Goal: Task Accomplishment & Management: Complete application form

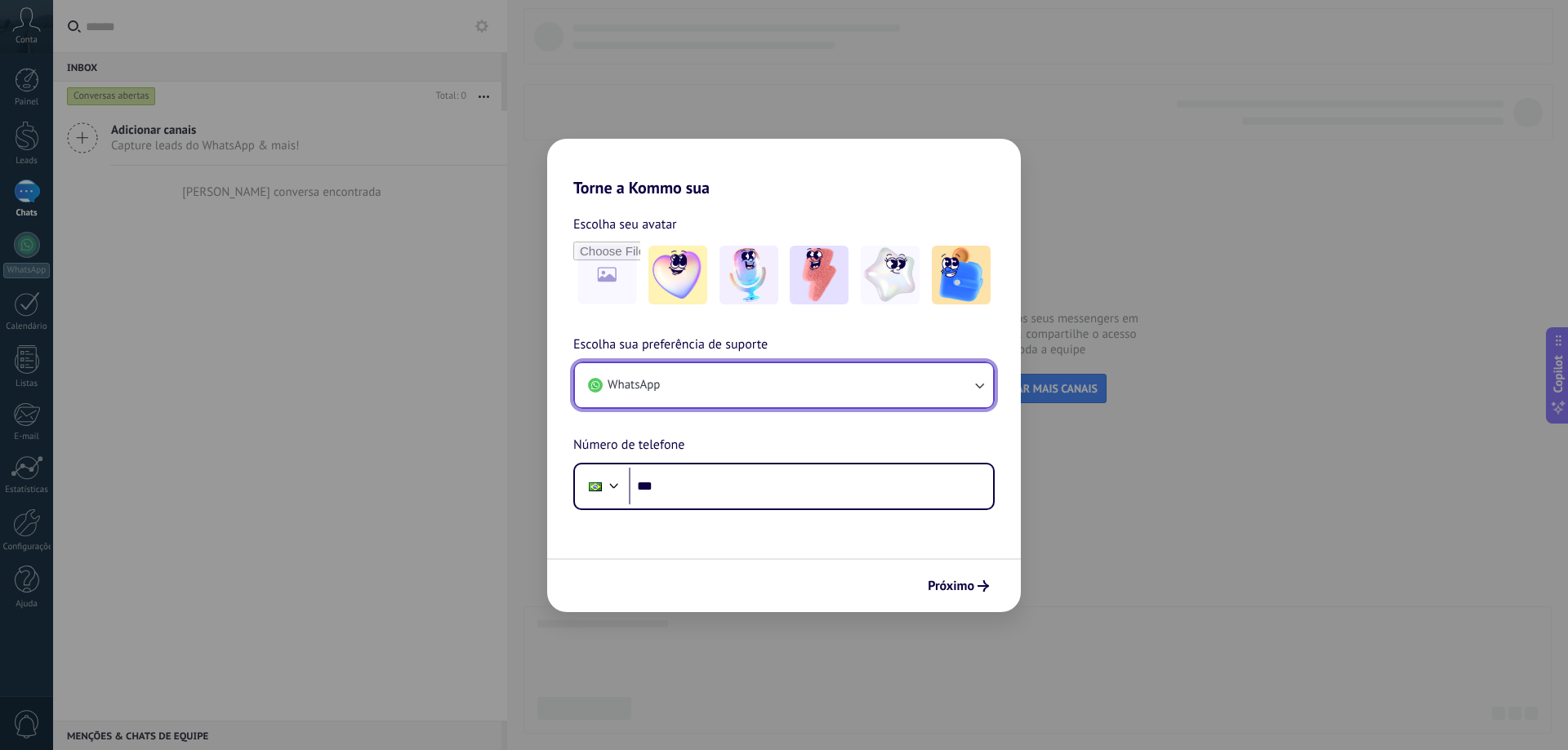
click at [736, 394] on button "WhatsApp" at bounding box center [783, 385] width 418 height 44
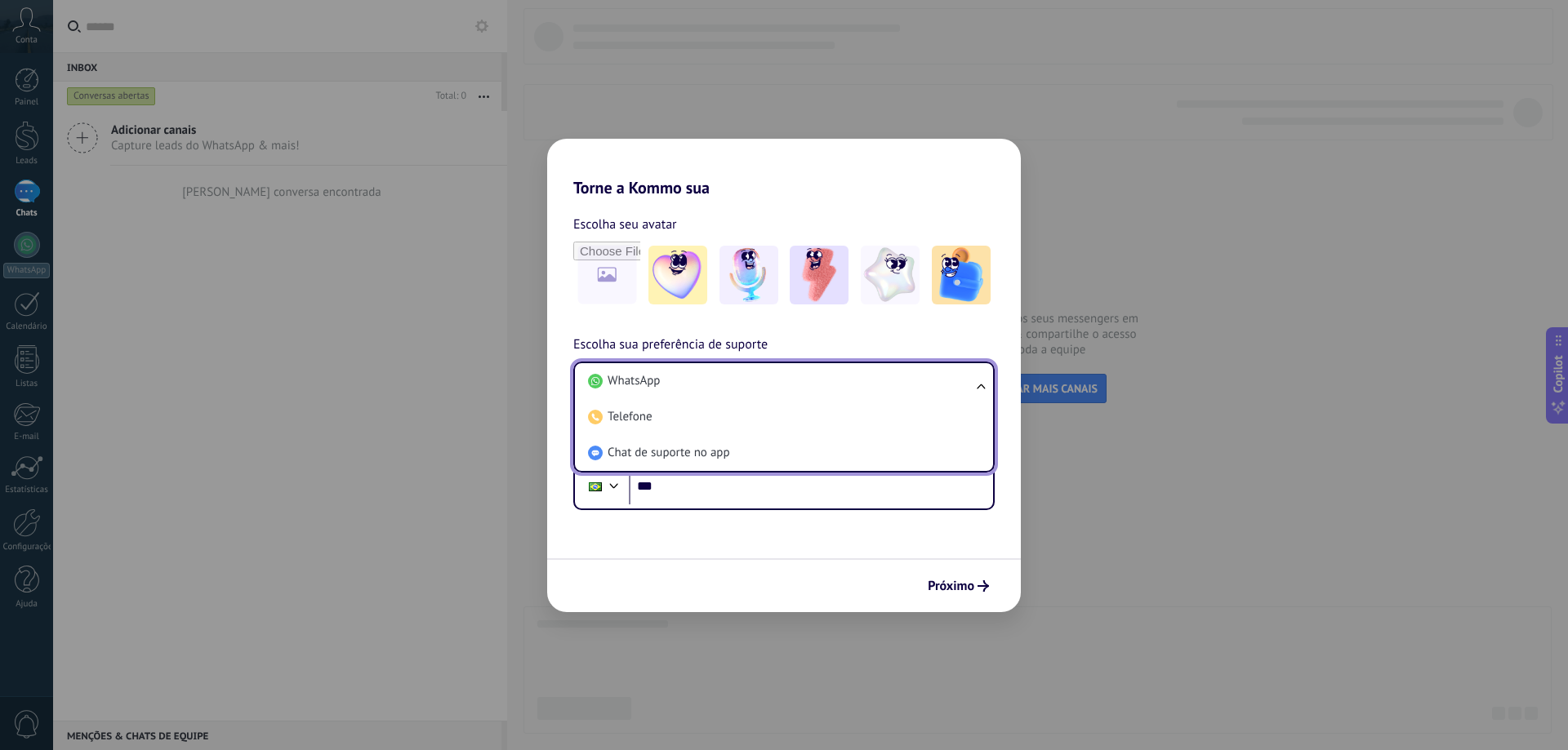
click at [740, 386] on li "WhatsApp" at bounding box center [781, 381] width 399 height 36
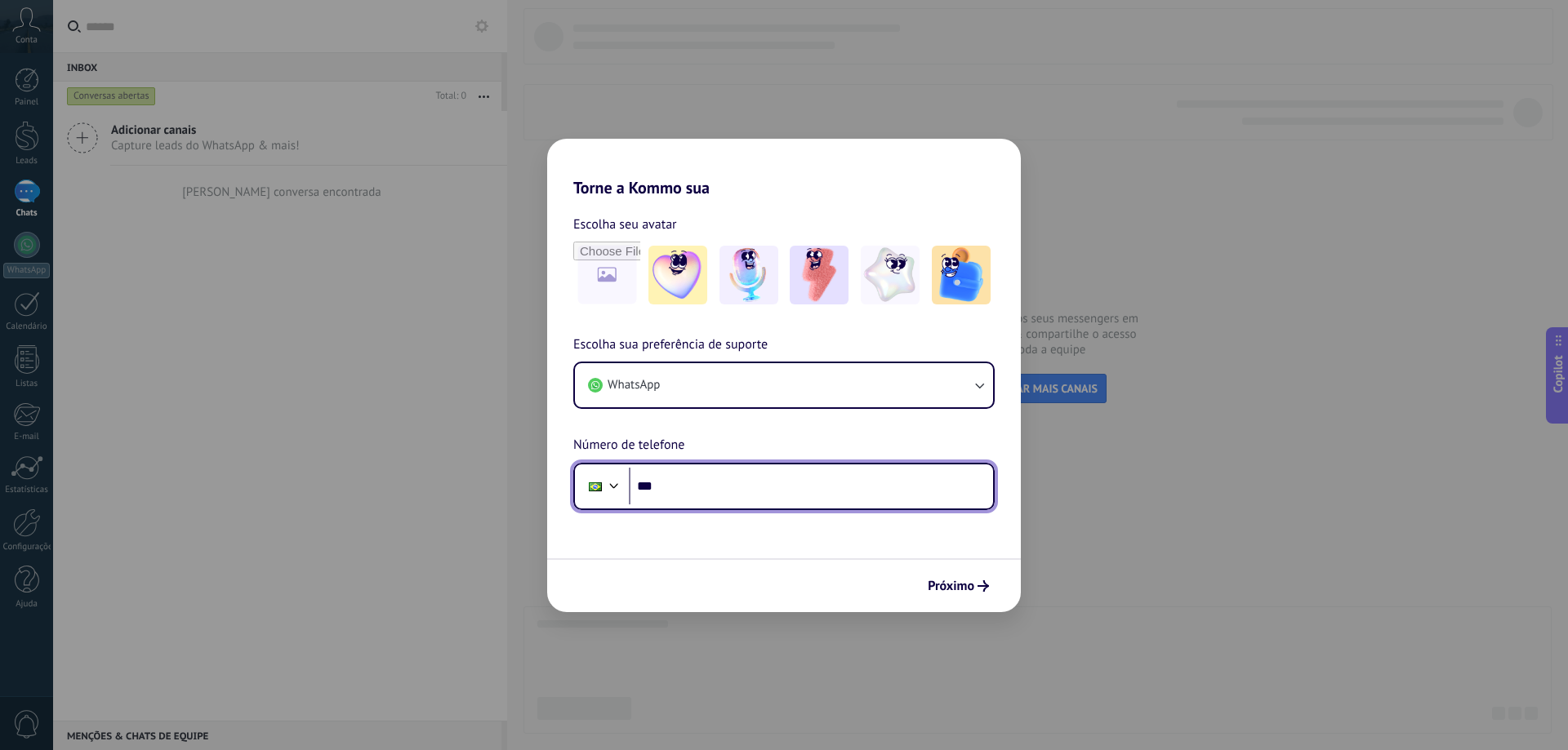
click at [726, 487] on input "***" at bounding box center [811, 487] width 364 height 38
type input "**********"
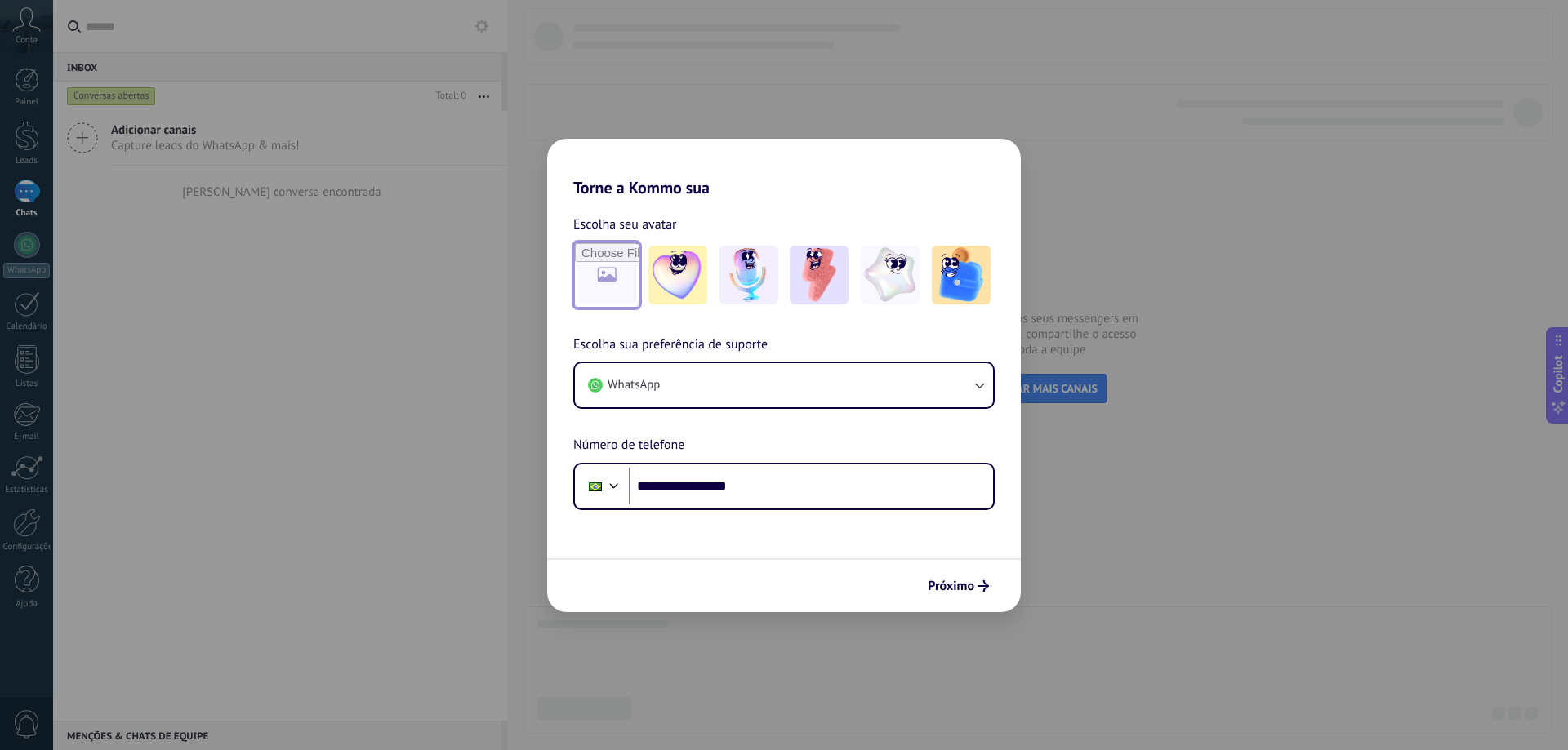
click at [608, 284] on input "file" at bounding box center [606, 275] width 64 height 63
type input "**********"
click at [957, 587] on span "Próximo" at bounding box center [951, 586] width 47 height 12
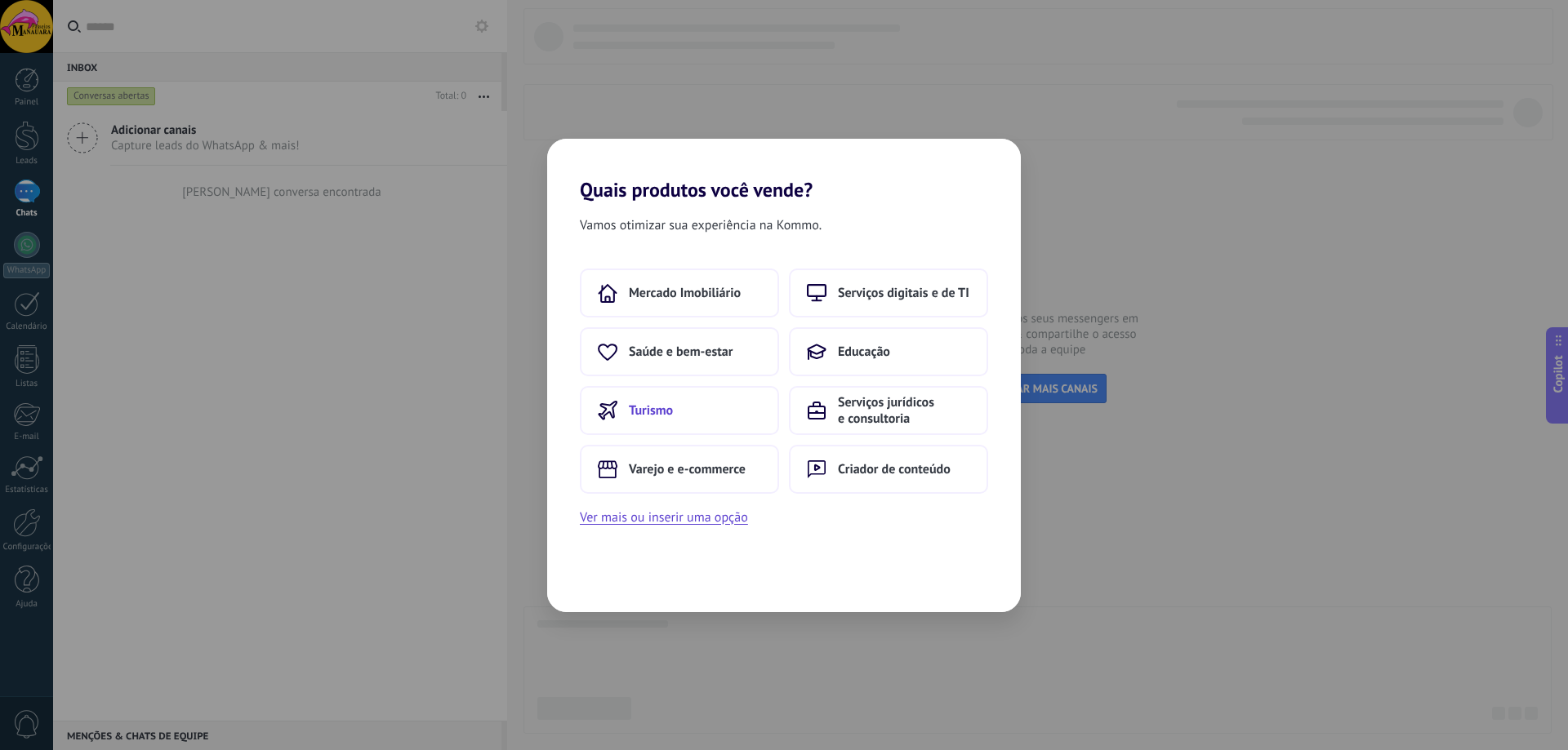
click at [722, 413] on button "Turismo" at bounding box center [679, 410] width 199 height 49
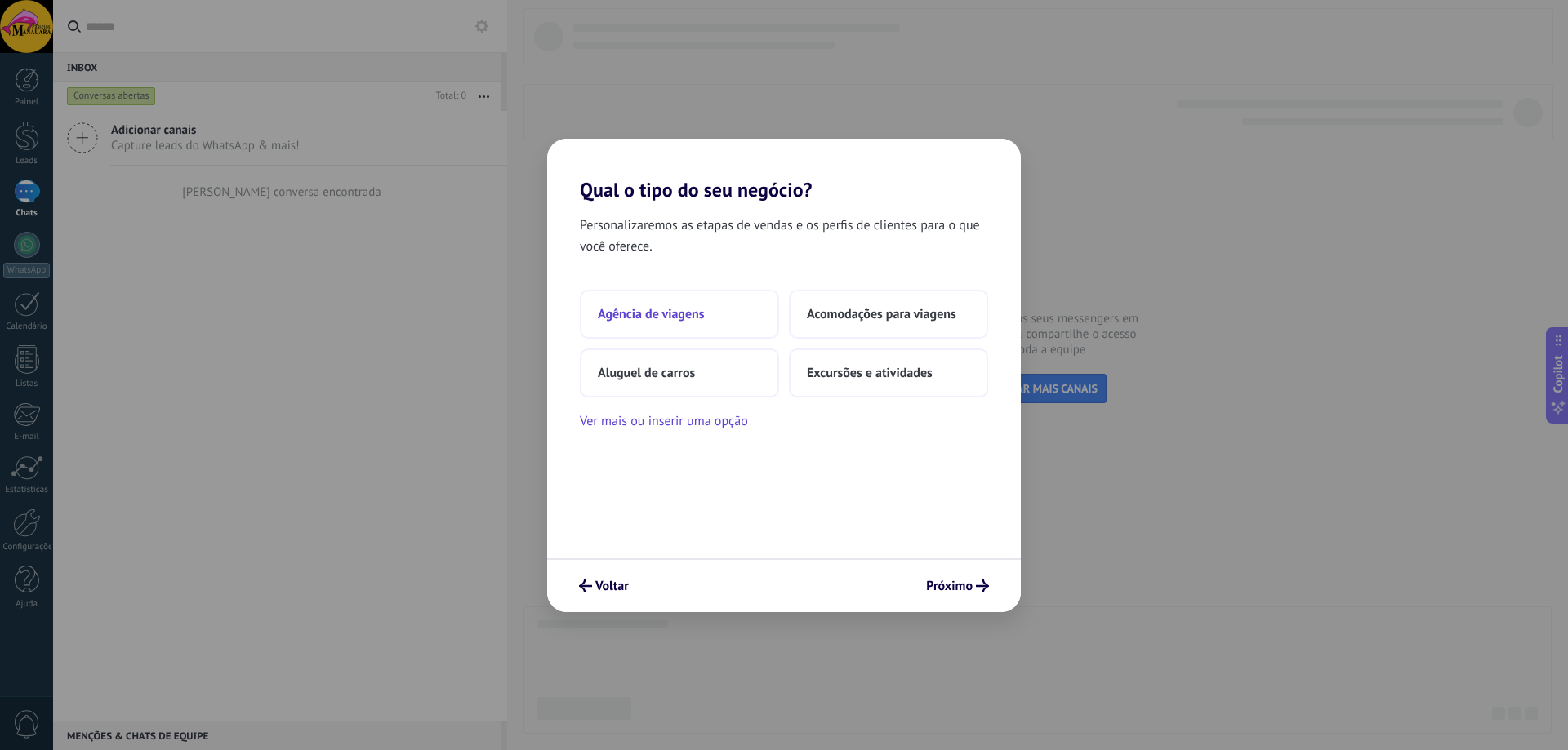
click at [672, 314] on span "Agência de viagens" at bounding box center [652, 314] width 107 height 16
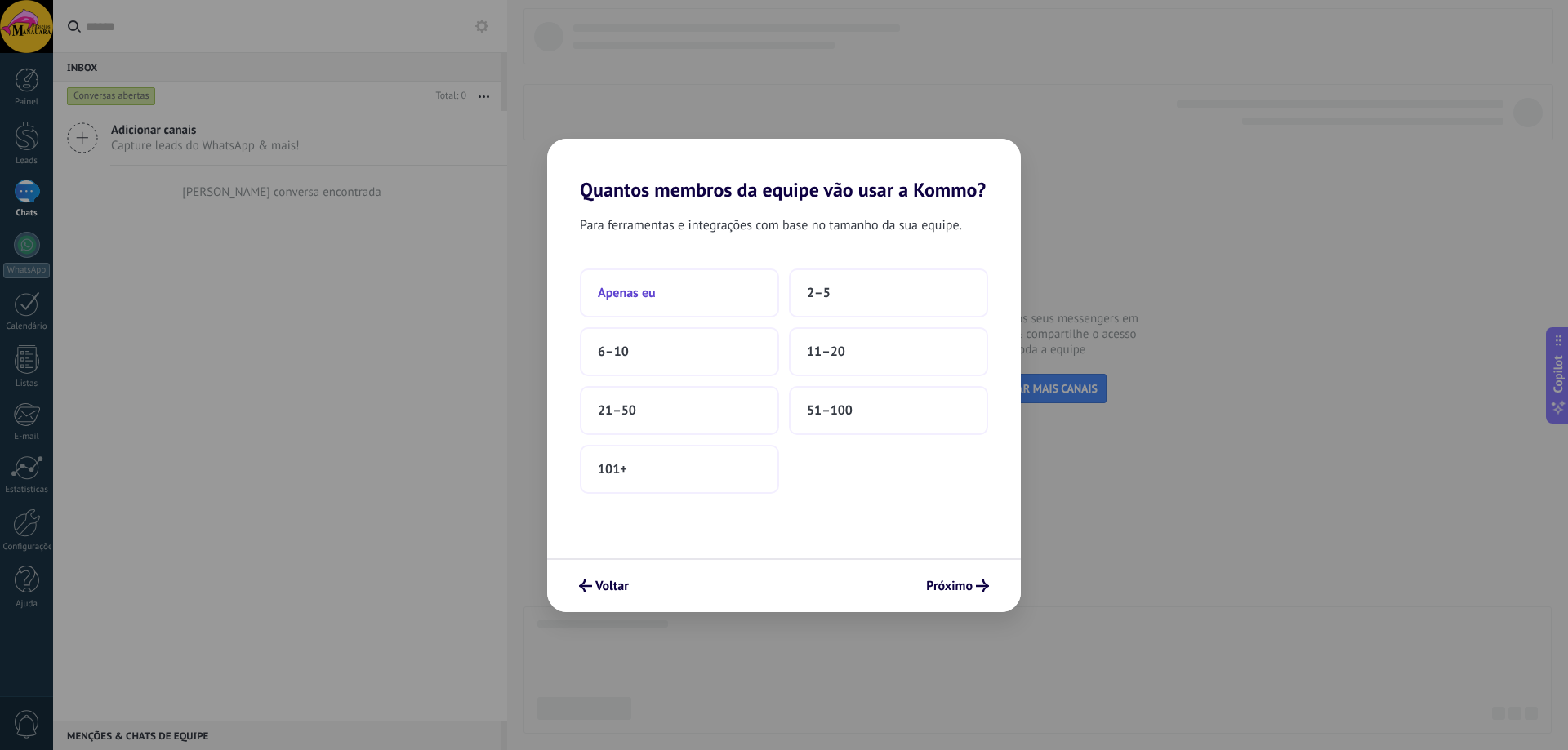
click at [686, 296] on button "Apenas eu" at bounding box center [679, 293] width 199 height 49
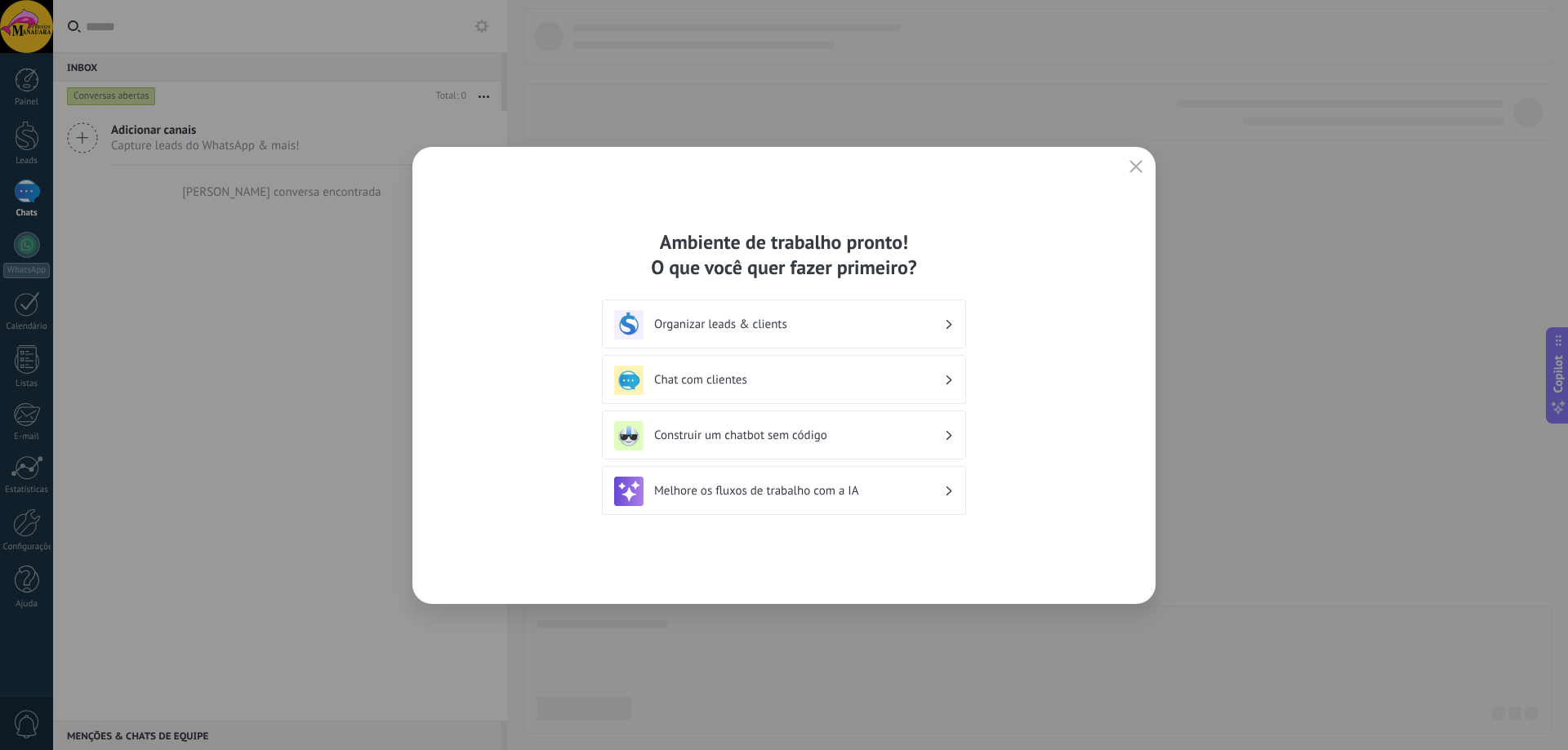
click at [745, 381] on h3 "Chat com clientes" at bounding box center [799, 380] width 290 height 16
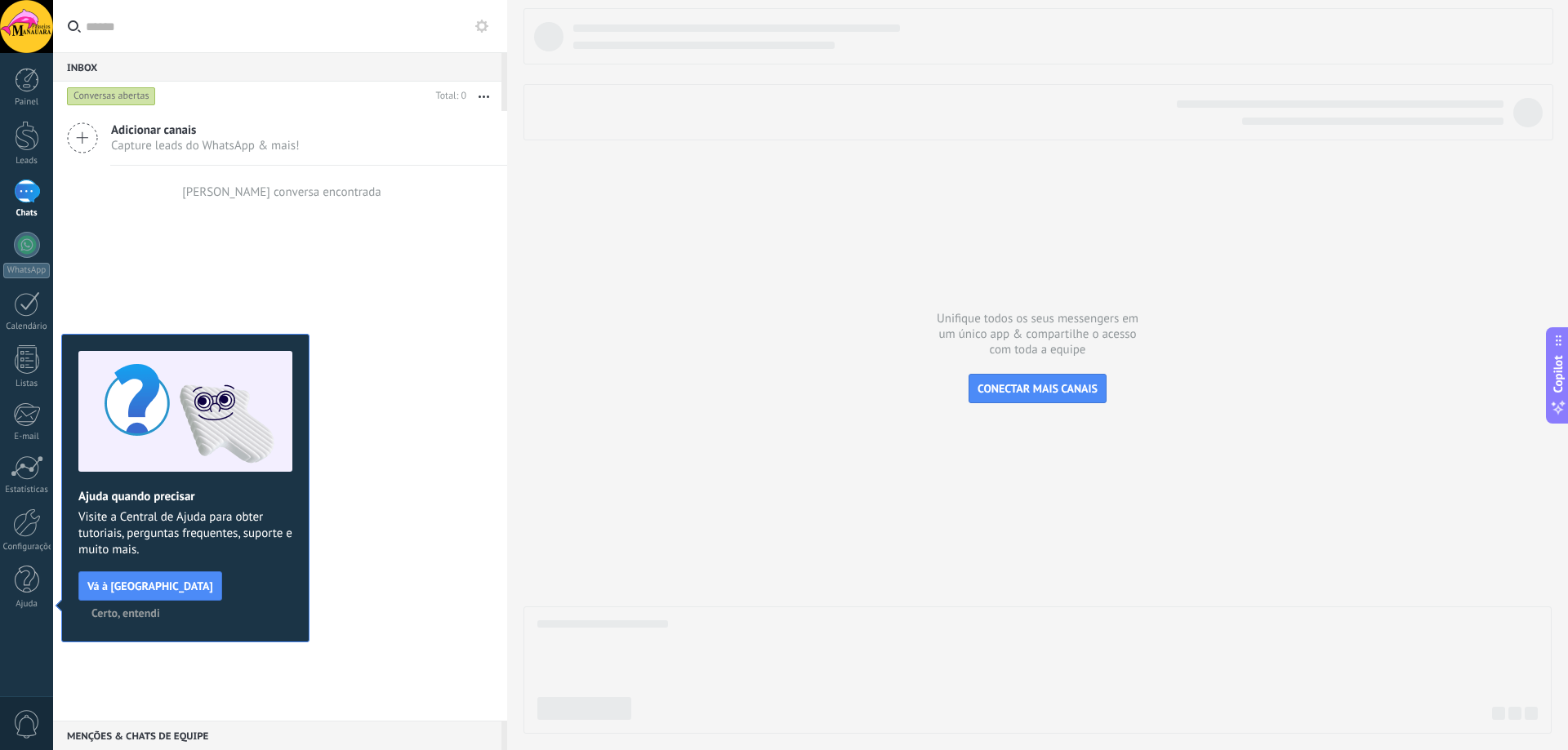
click at [433, 377] on div "Adicionar canais Capture leads do WhatsApp & mais! Nenhuma conversa encontrada" at bounding box center [281, 416] width 455 height 610
click at [198, 280] on div "Adicionar canais Capture leads do WhatsApp & mais! Nenhuma conversa encontrada" at bounding box center [281, 416] width 455 height 610
click at [160, 607] on span "Certo, entendi" at bounding box center [125, 613] width 68 height 12
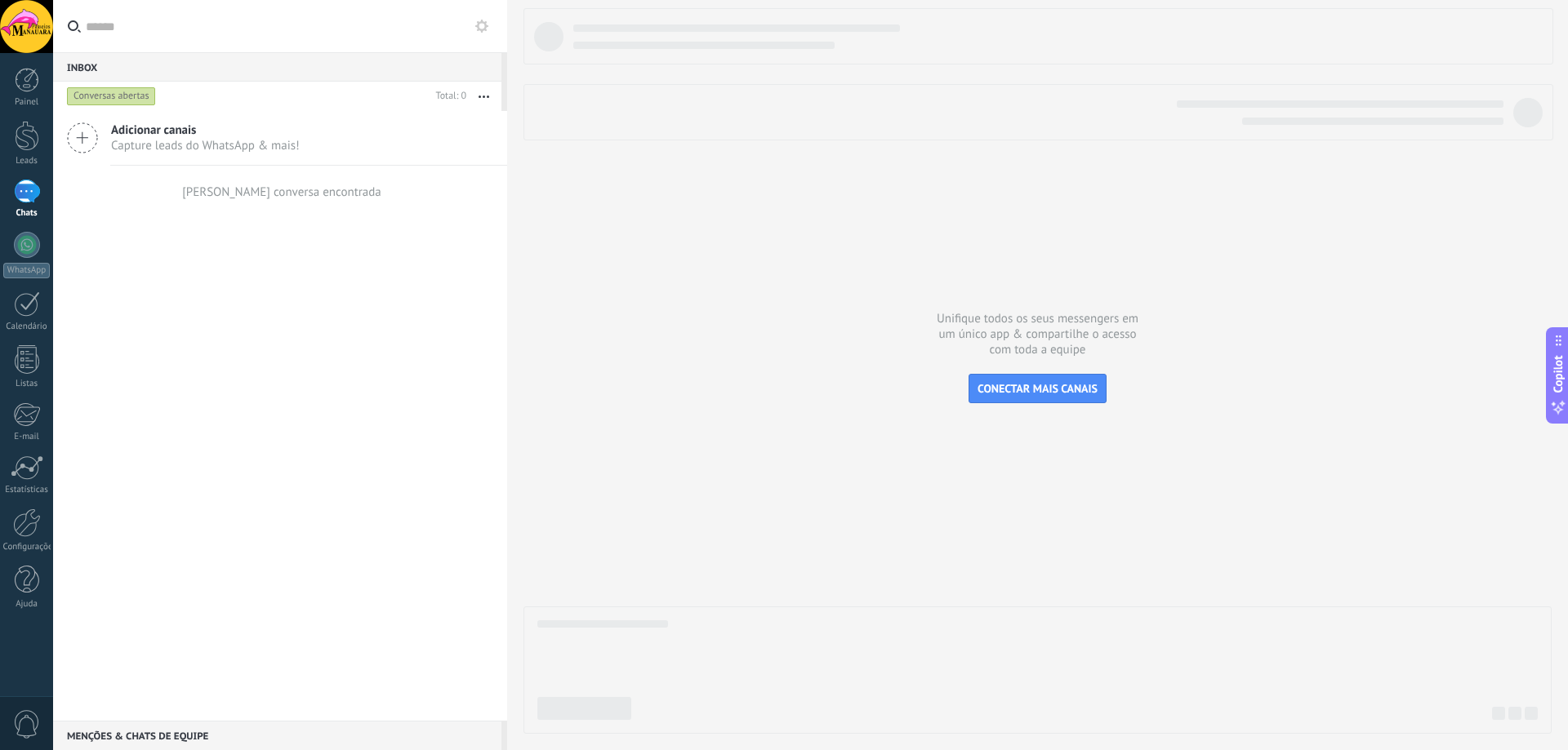
click at [229, 444] on div "Adicionar canais Capture leads do WhatsApp & mais! Nenhuma conversa encontrada" at bounding box center [281, 416] width 455 height 610
click at [24, 27] on div at bounding box center [27, 27] width 54 height 54
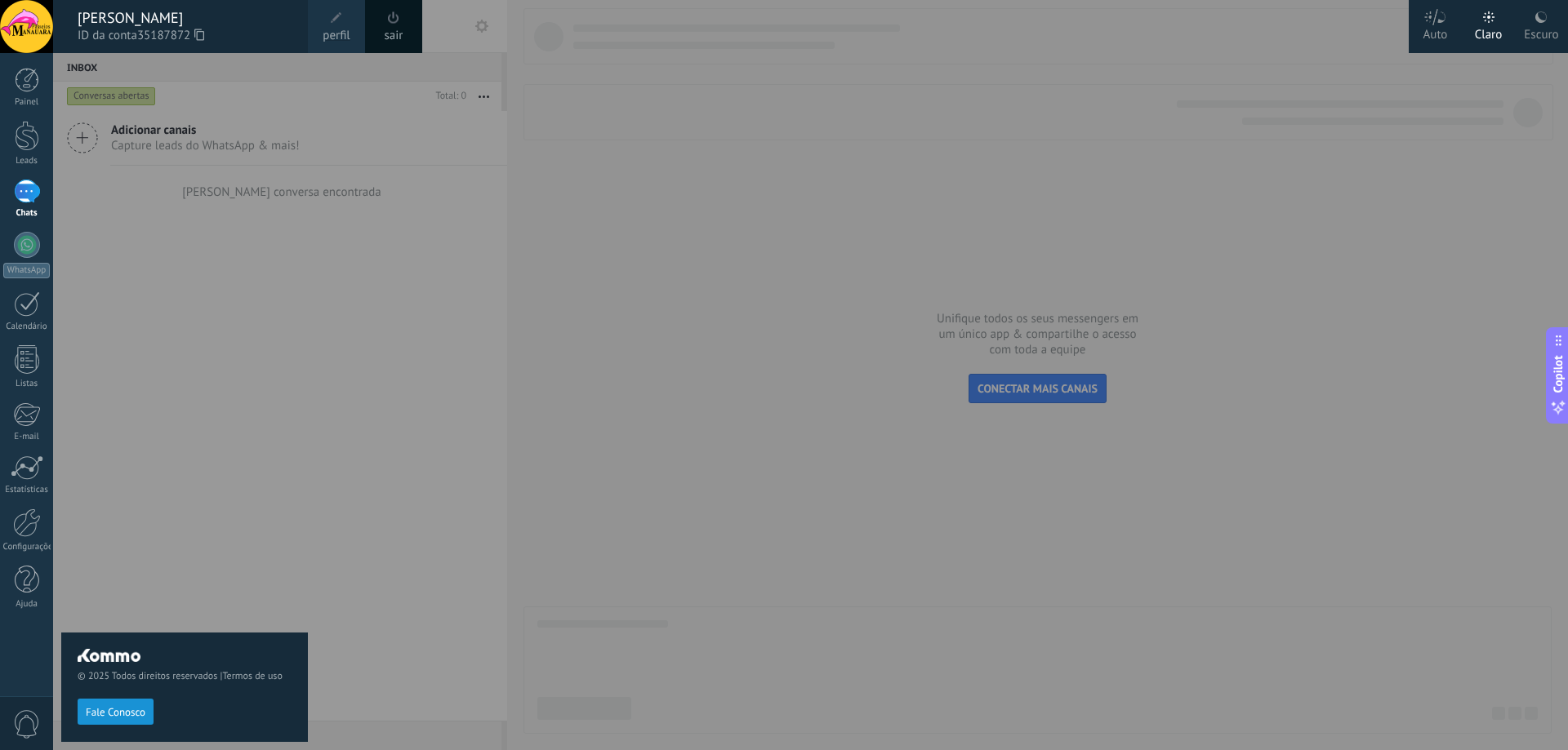
click at [338, 477] on div at bounding box center [838, 375] width 1568 height 750
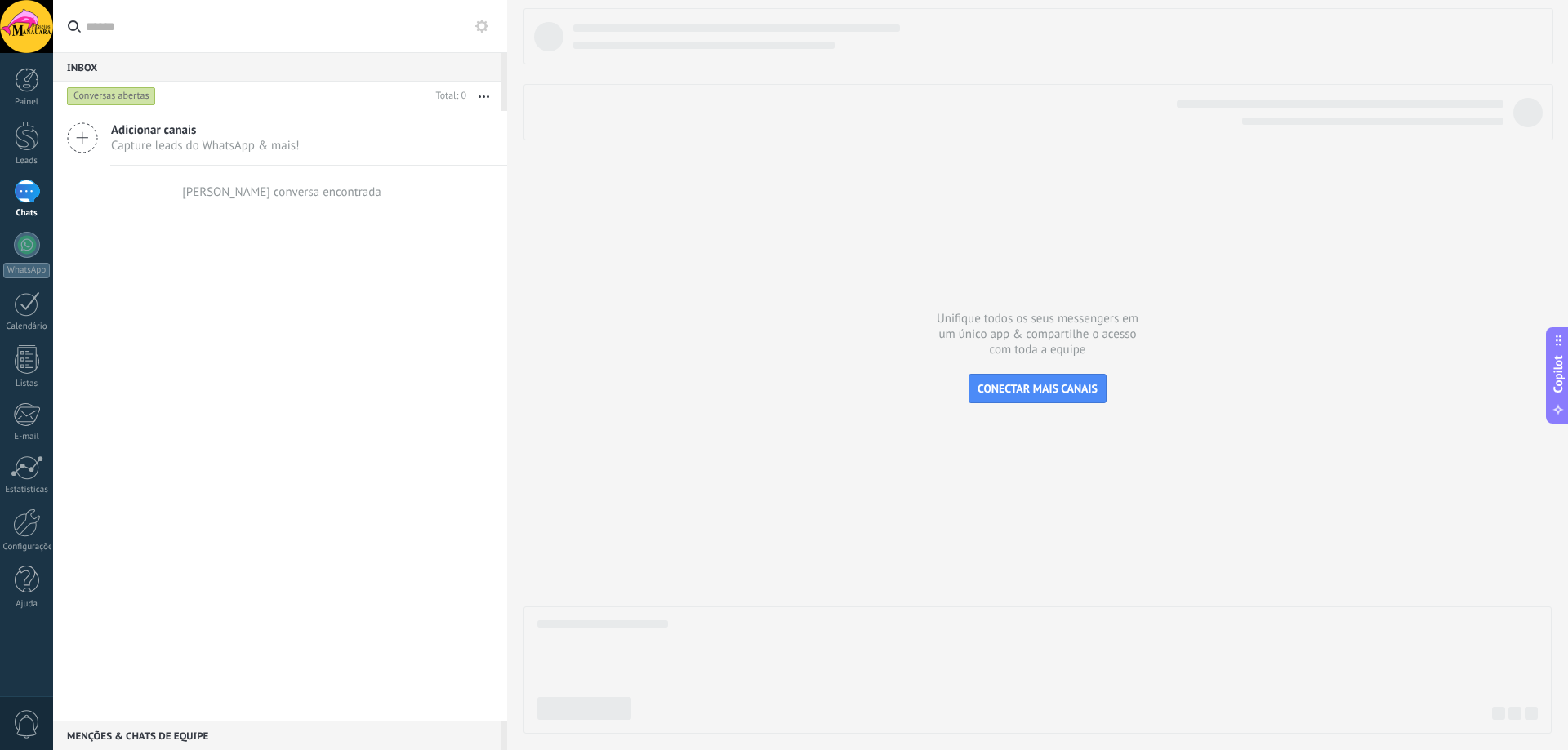
click at [22, 727] on span "0" at bounding box center [27, 724] width 28 height 29
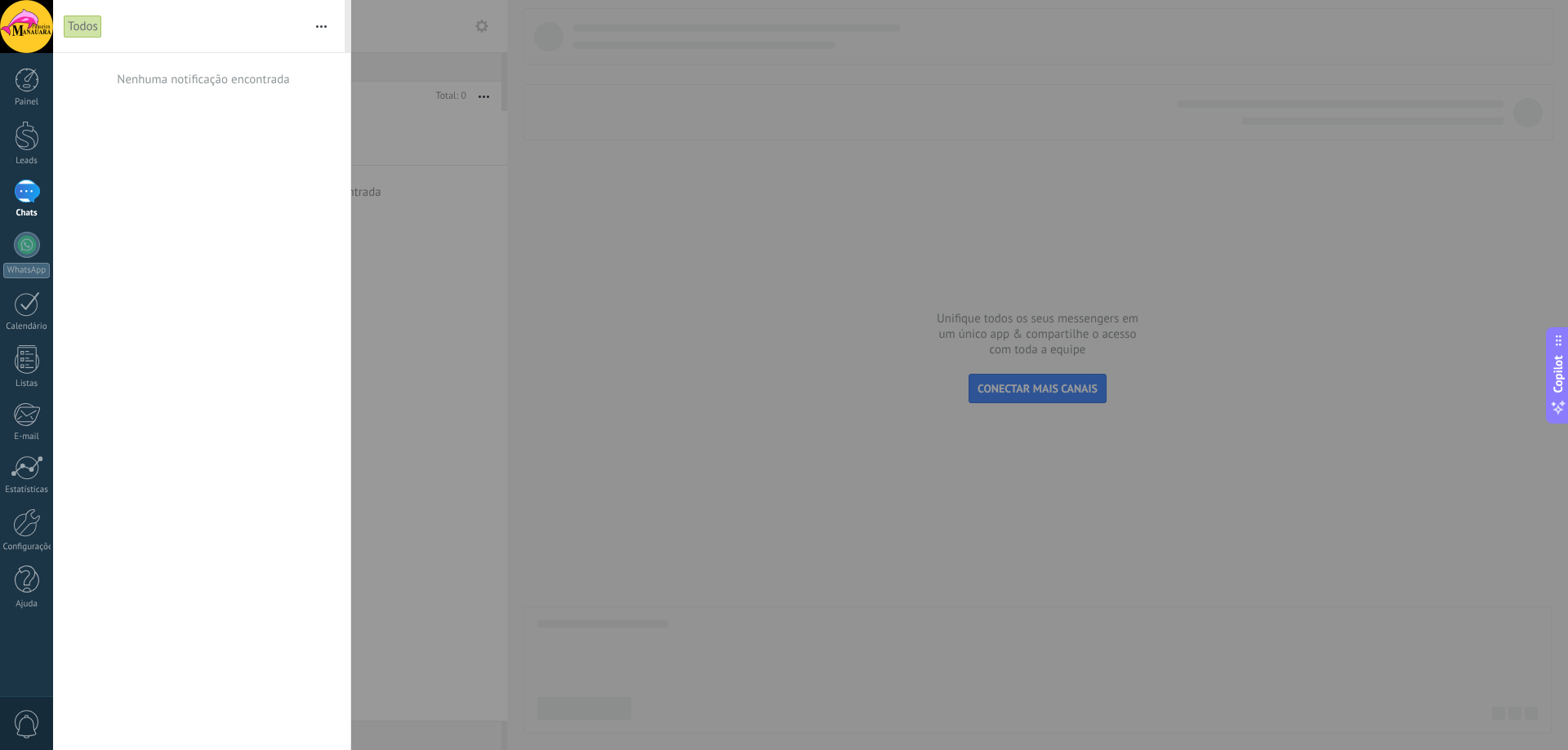
click at [25, 26] on div at bounding box center [27, 27] width 54 height 54
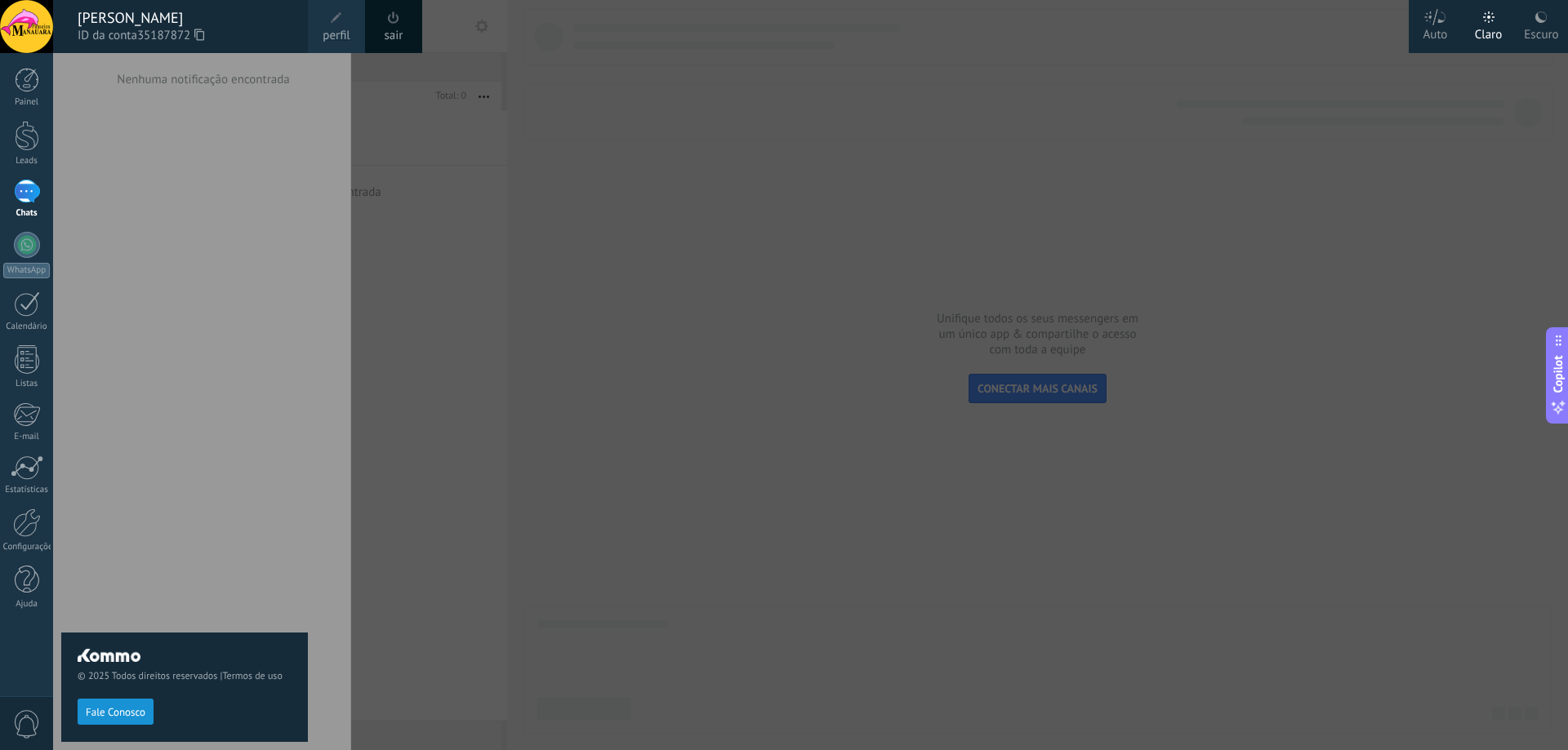
click at [391, 32] on link "sair" at bounding box center [394, 36] width 19 height 18
